Goal: Check status: Check status

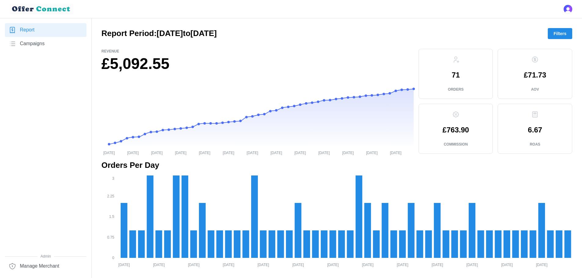
click at [565, 32] on span "Filters" at bounding box center [560, 33] width 13 height 10
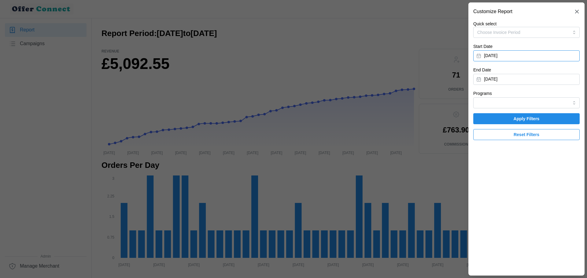
click at [545, 57] on button "[DATE]" at bounding box center [526, 55] width 106 height 11
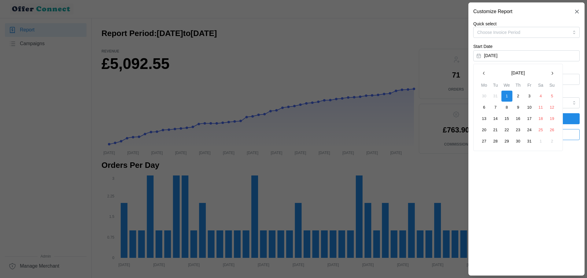
click at [553, 72] on icon "button" at bounding box center [551, 73] width 5 height 5
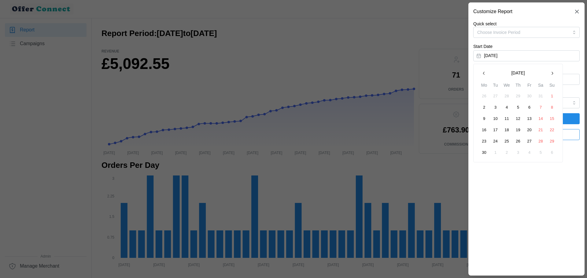
click at [553, 72] on icon "button" at bounding box center [551, 73] width 5 height 5
click at [529, 99] on button "1" at bounding box center [529, 96] width 11 height 11
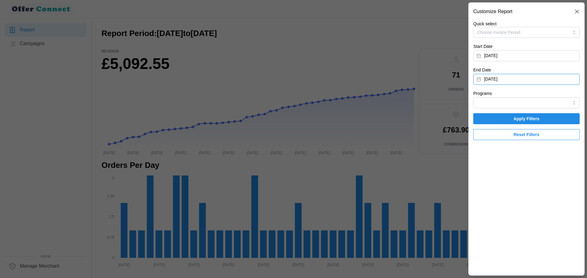
click at [547, 82] on button "[DATE]" at bounding box center [526, 79] width 106 height 11
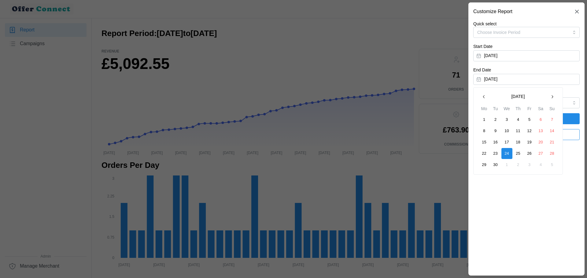
click at [487, 98] on button "button" at bounding box center [483, 96] width 11 height 11
click at [551, 163] on button "31" at bounding box center [551, 164] width 11 height 11
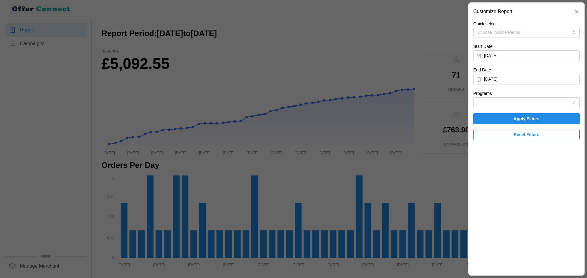
click at [548, 121] on span "Apply Filters" at bounding box center [526, 119] width 95 height 10
